Goal: Communication & Community: Answer question/provide support

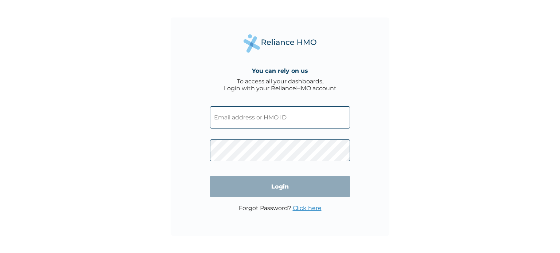
type input "[PERSON_NAME][EMAIL_ADDRESS][DOMAIN_NAME]"
click at [293, 187] on input "Login" at bounding box center [280, 187] width 140 height 22
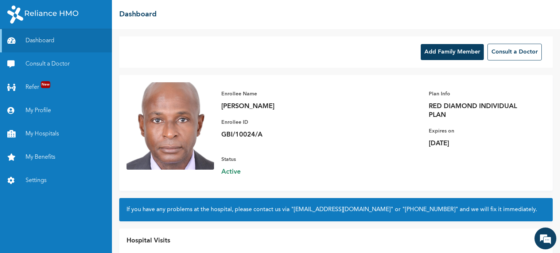
click at [301, 20] on div "☰ Dashboard" at bounding box center [336, 14] width 448 height 29
click at [340, 48] on div "Add Family Member Consult a Doctor" at bounding box center [335, 51] width 433 height 31
click at [283, 91] on p "Enrollee Name" at bounding box center [272, 94] width 102 height 9
click at [39, 64] on link "Consult a Doctor" at bounding box center [56, 63] width 112 height 23
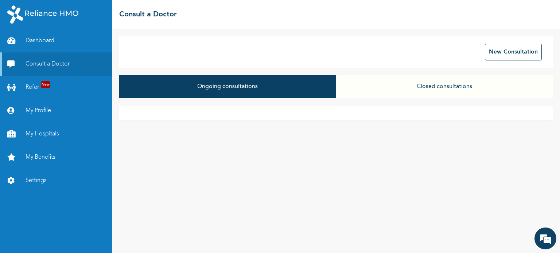
click at [457, 88] on button "Closed consultations" at bounding box center [444, 86] width 216 height 23
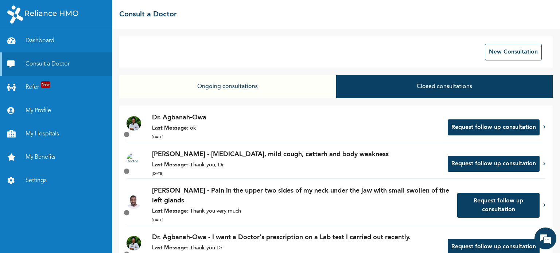
click at [181, 126] on strong "Last Message:" at bounding box center [170, 128] width 36 height 5
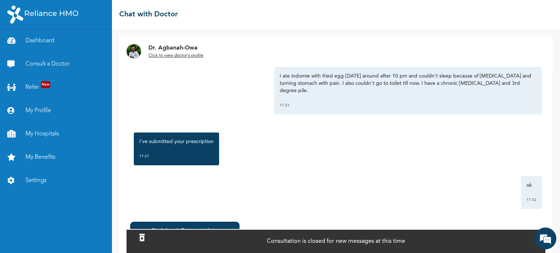
scroll to position [50, 0]
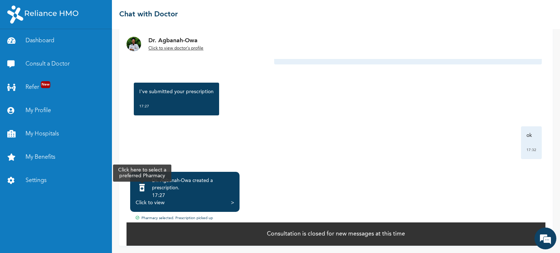
click at [140, 188] on icon at bounding box center [141, 187] width 5 height 7
click at [231, 202] on div ">" at bounding box center [232, 202] width 3 height 7
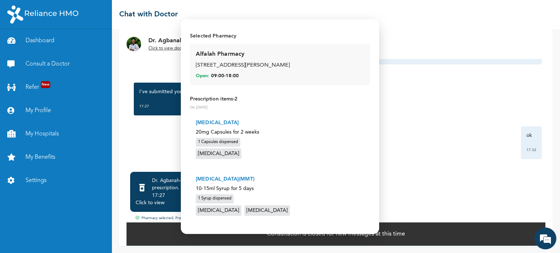
scroll to position [52, 0]
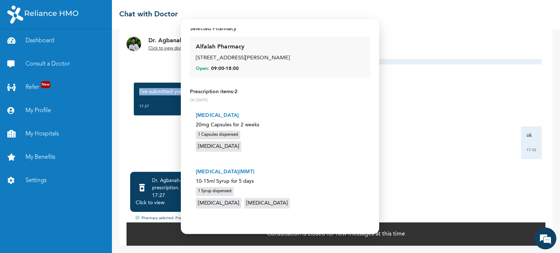
type textarea "I've submitted your prescription"
